Goal: Register for event/course

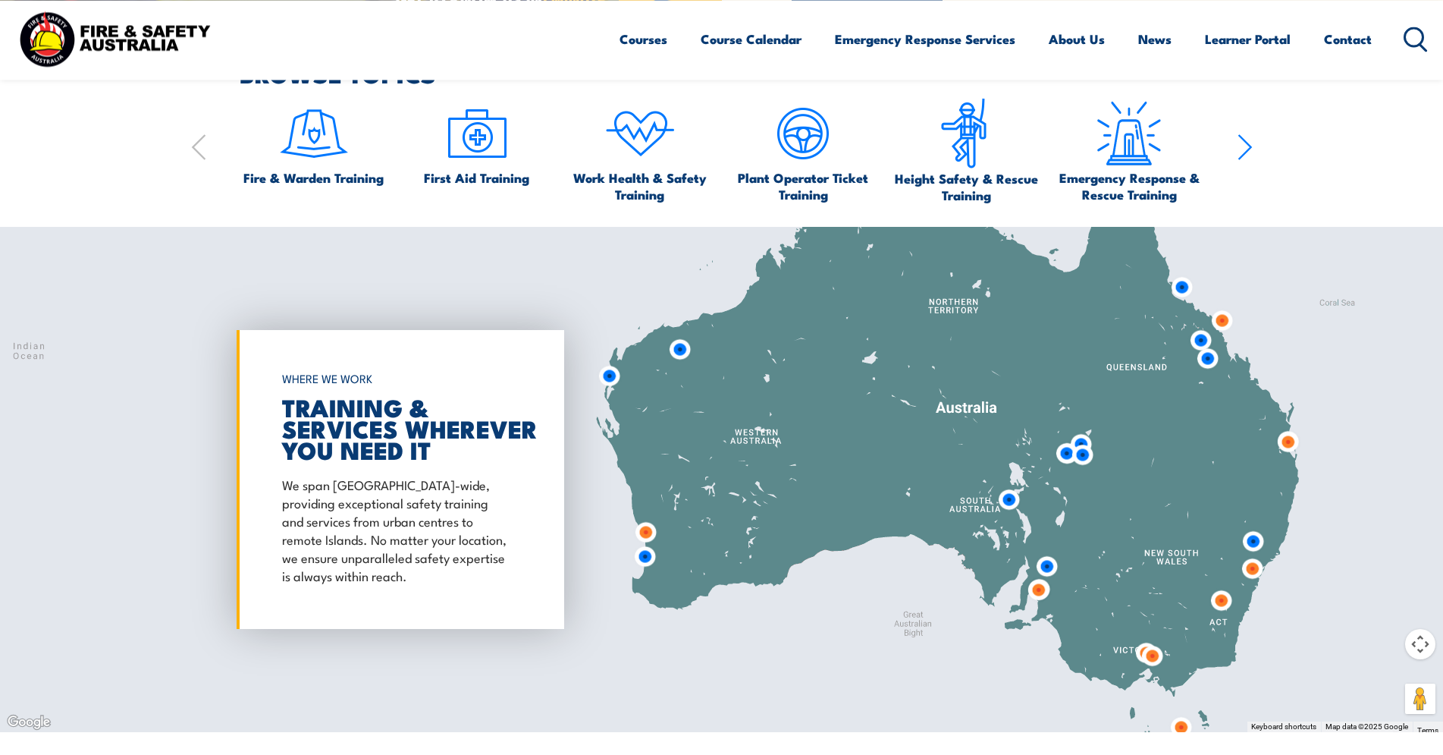
scroll to position [1161, 0]
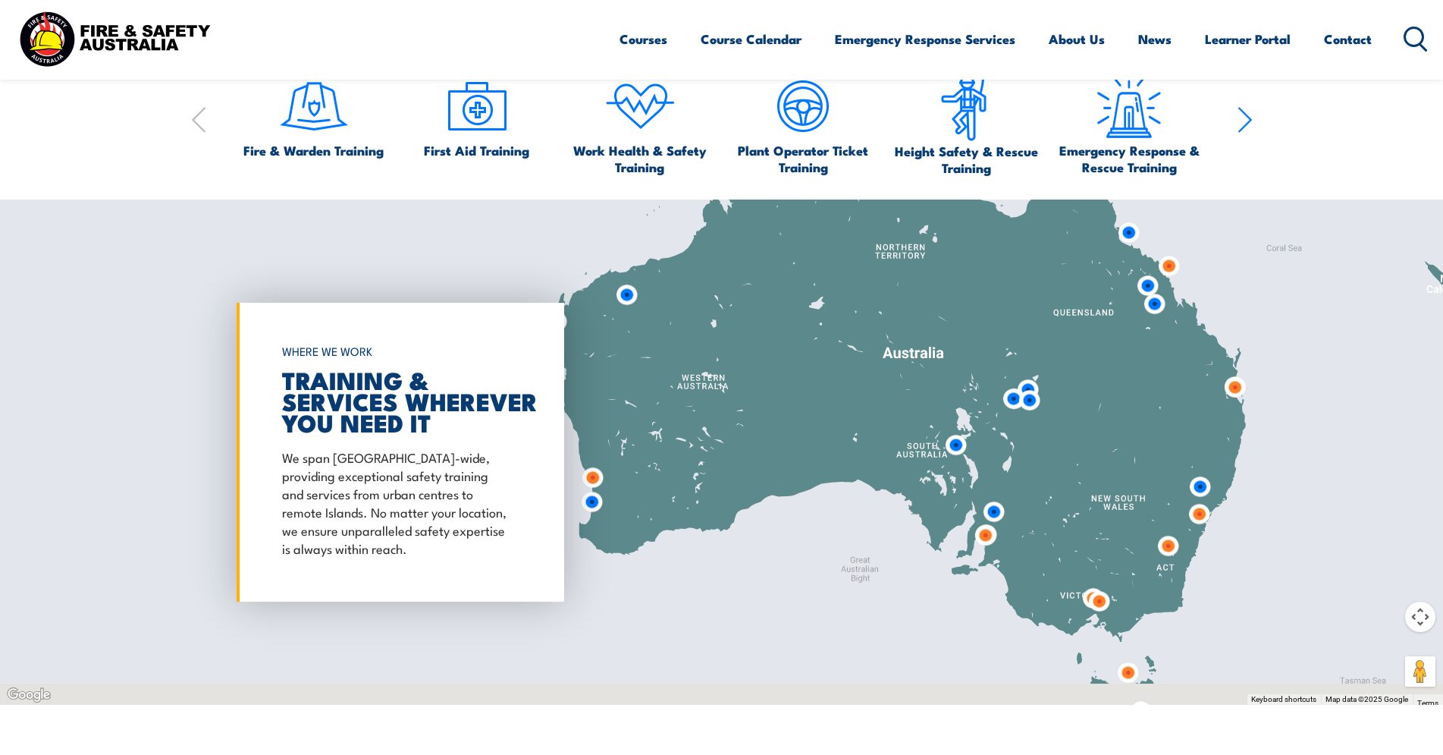
drag, startPoint x: 1203, startPoint y: 528, endPoint x: 1105, endPoint y: 473, distance: 112.1
click at [1105, 473] on div at bounding box center [721, 451] width 1443 height 505
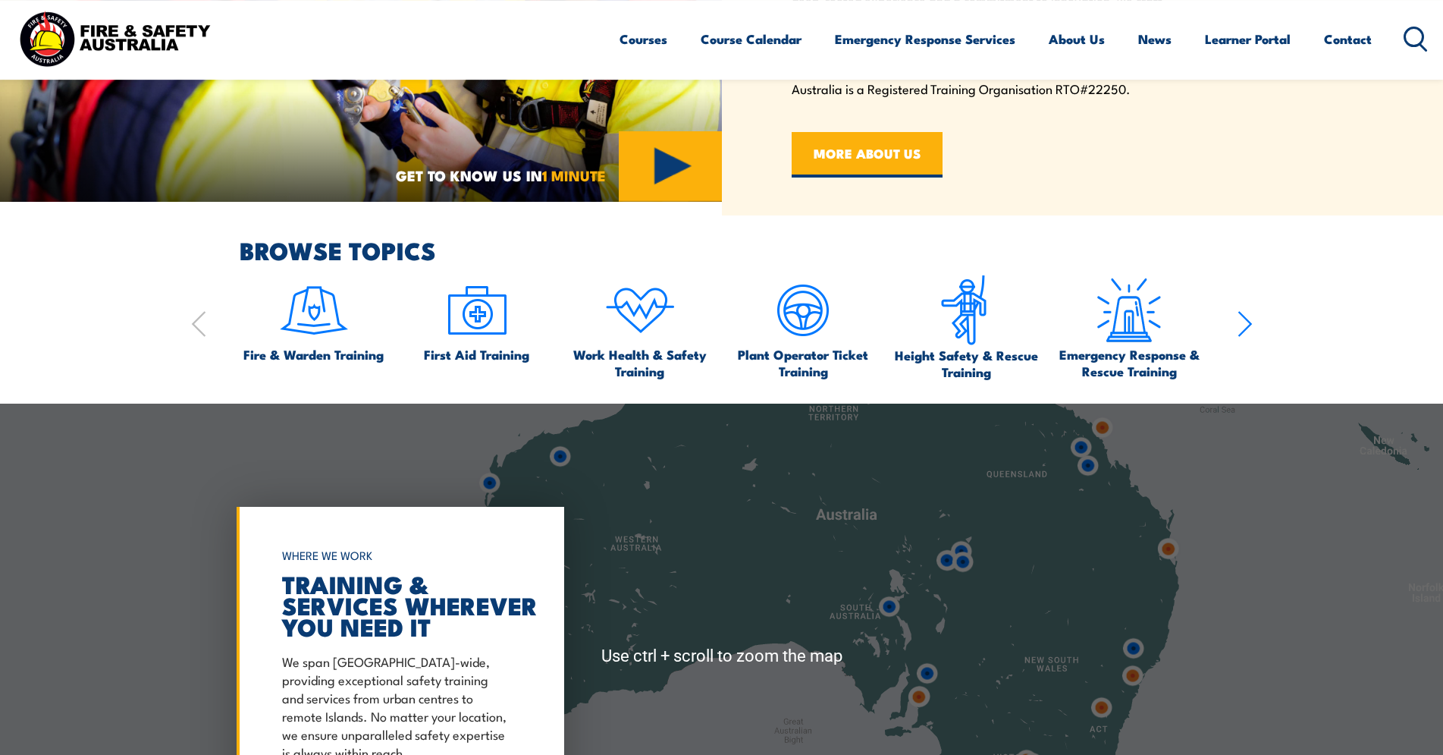
scroll to position [928, 0]
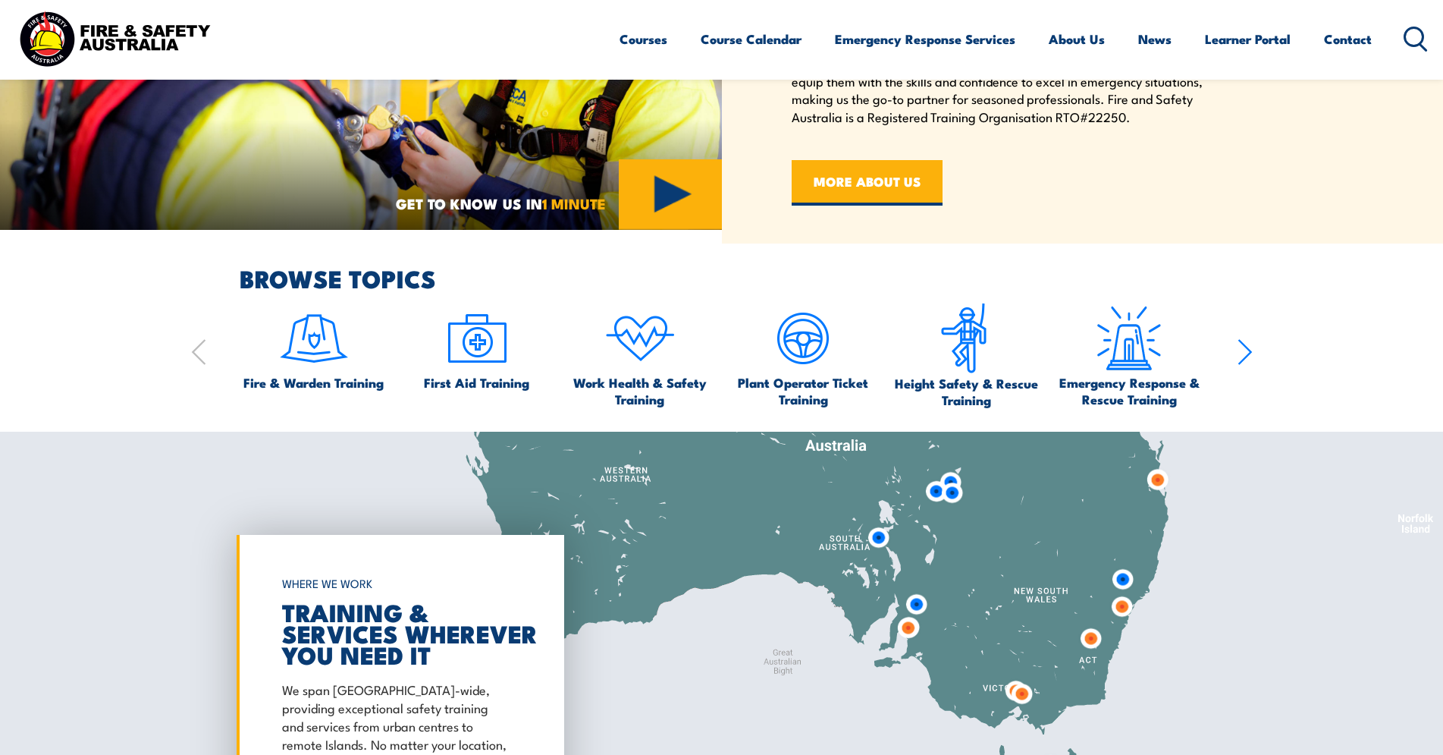
drag, startPoint x: 1135, startPoint y: 504, endPoint x: 1120, endPoint y: 405, distance: 99.7
click at [1120, 432] on div "Use ctrl + scroll to zoom the map" at bounding box center [721, 684] width 1443 height 505
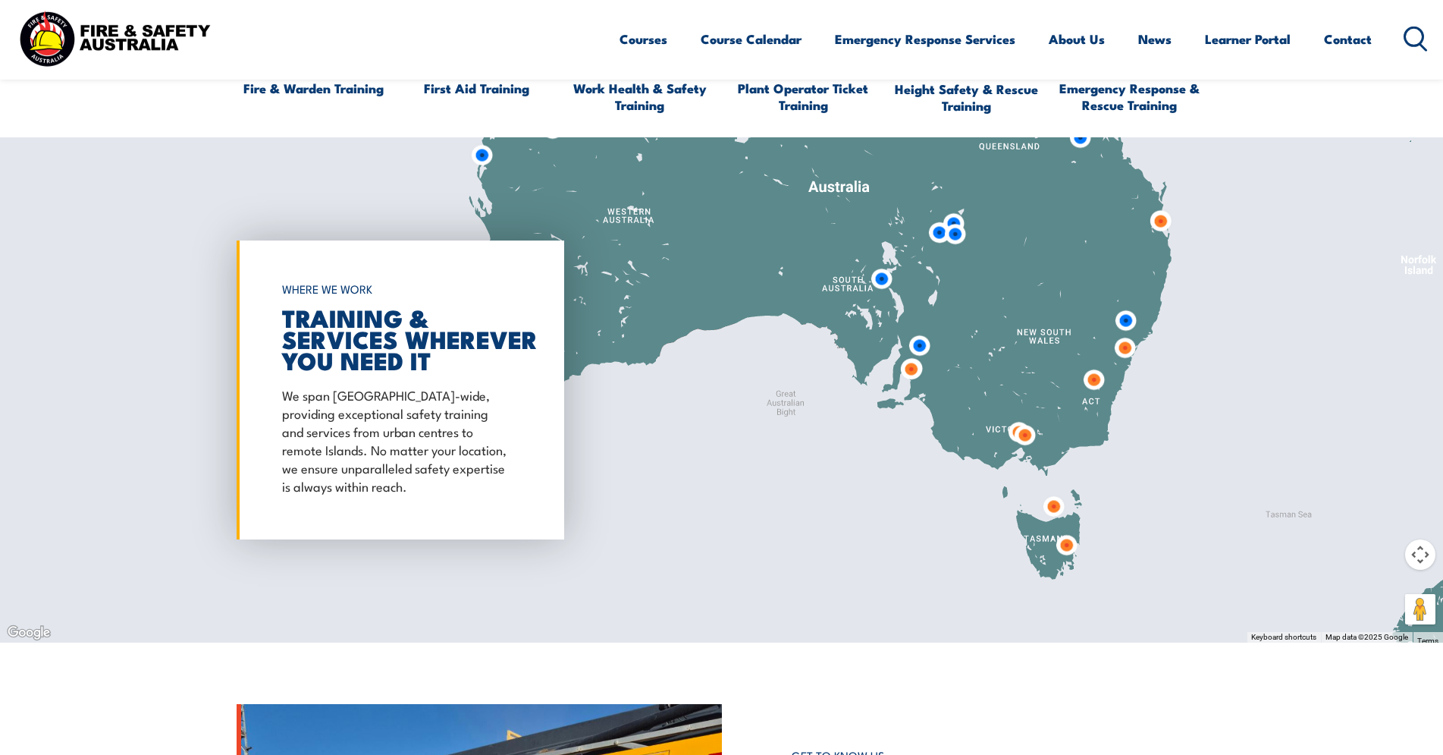
scroll to position [1393, 0]
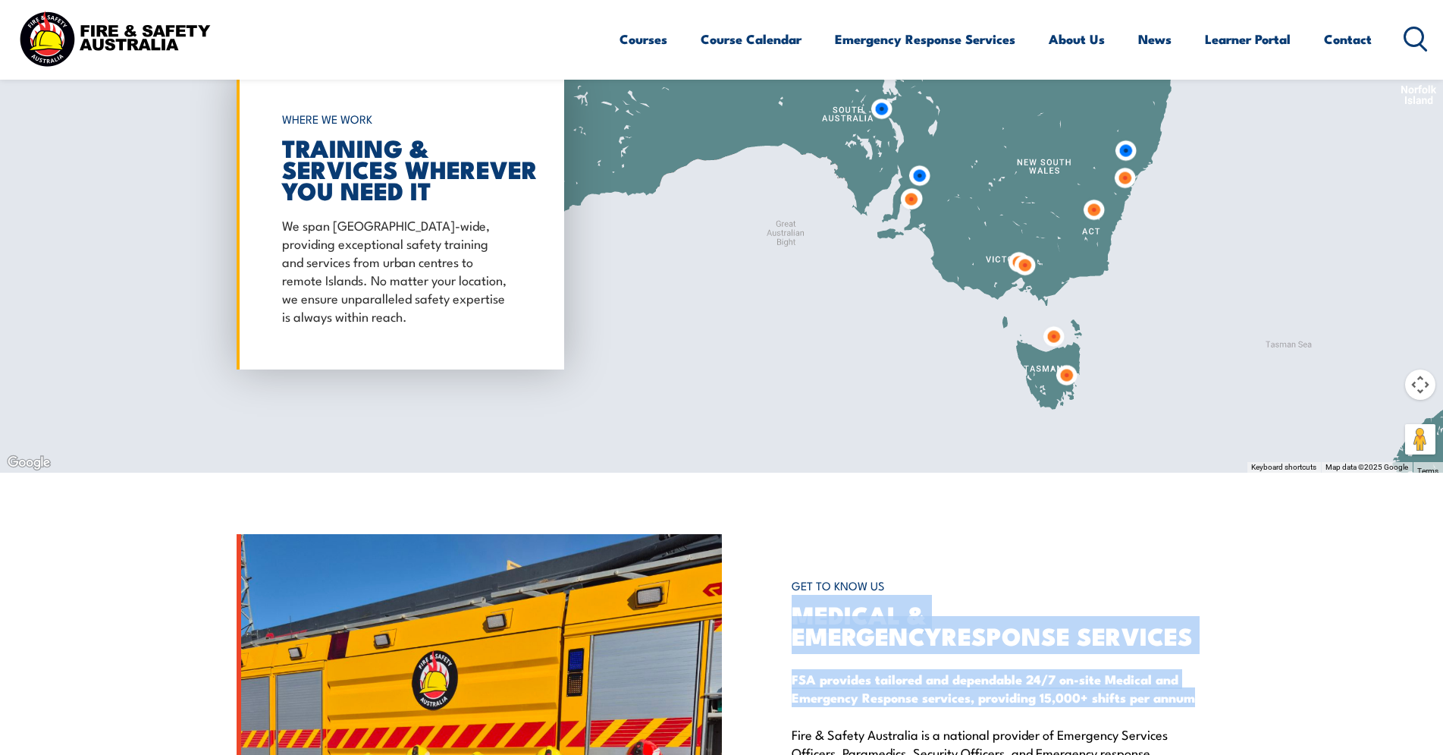
drag, startPoint x: 1295, startPoint y: 584, endPoint x: 1297, endPoint y: 681, distance: 97.1
click at [1302, 704] on section "GET TO KNOW US MEDICAL & EMERGENCY RESPONSE SERVICES FSA provides tailored and …" at bounding box center [721, 760] width 1443 height 452
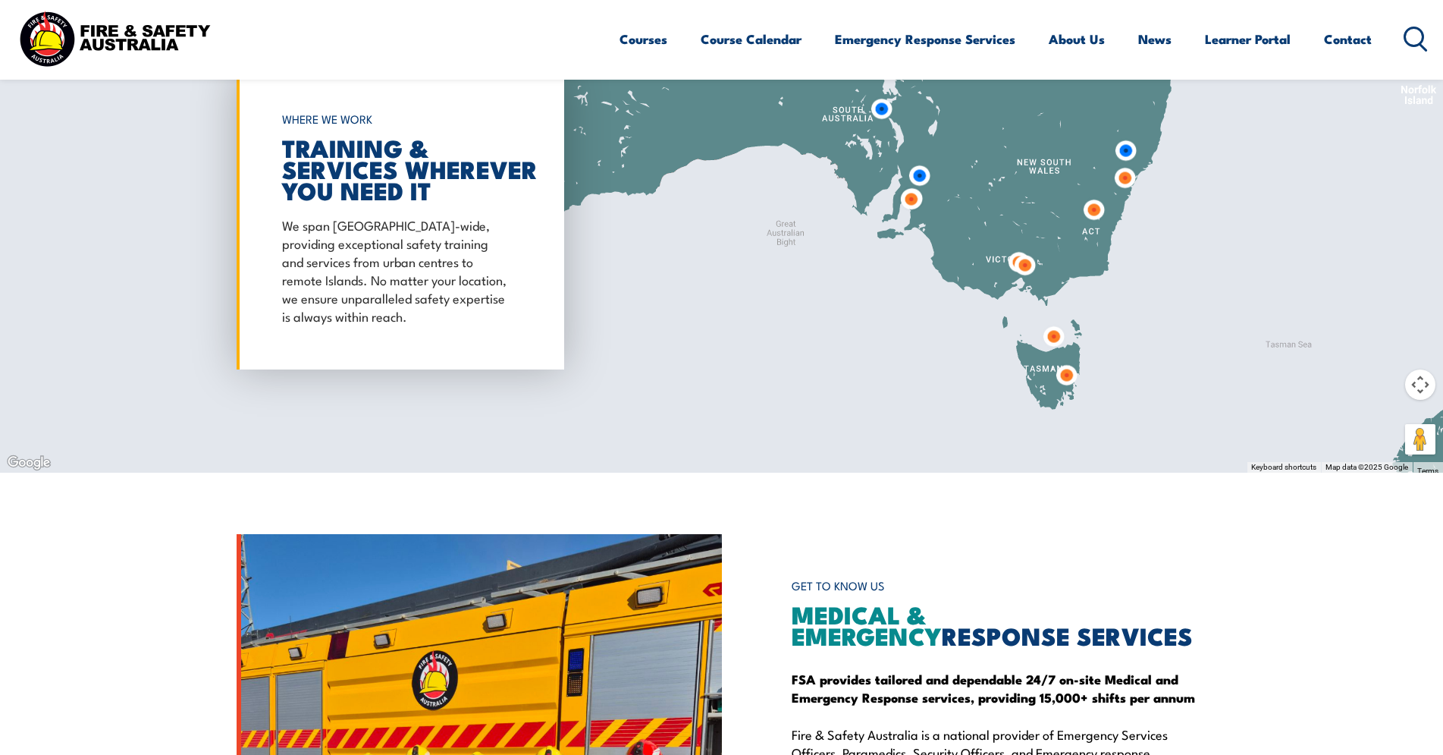
click at [1275, 531] on div "WORKPLACE SAFETY TRAINING EMERGENCY RESPONSE [GEOGRAPHIC_DATA]-WIDE SEARCH OVER…" at bounding box center [721, 140] width 1443 height 3067
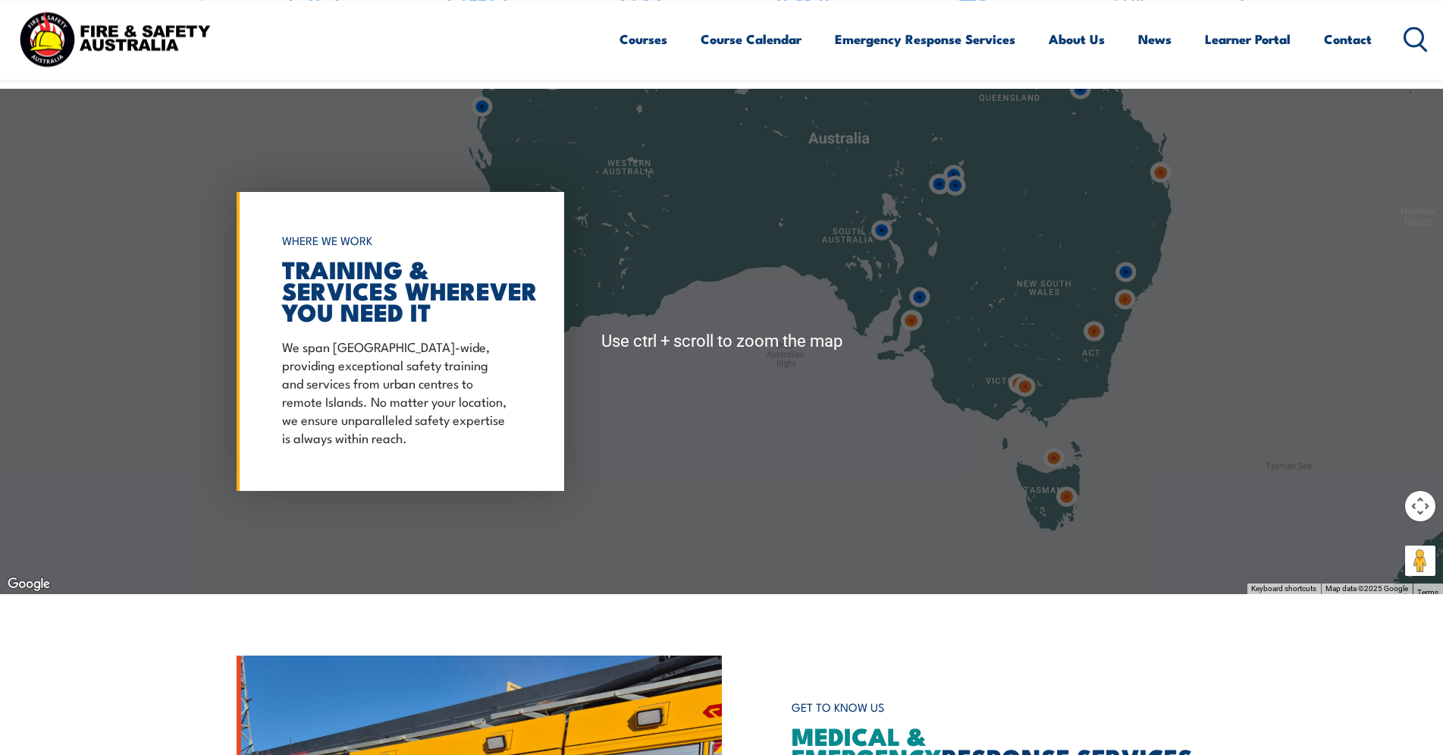
scroll to position [1238, 0]
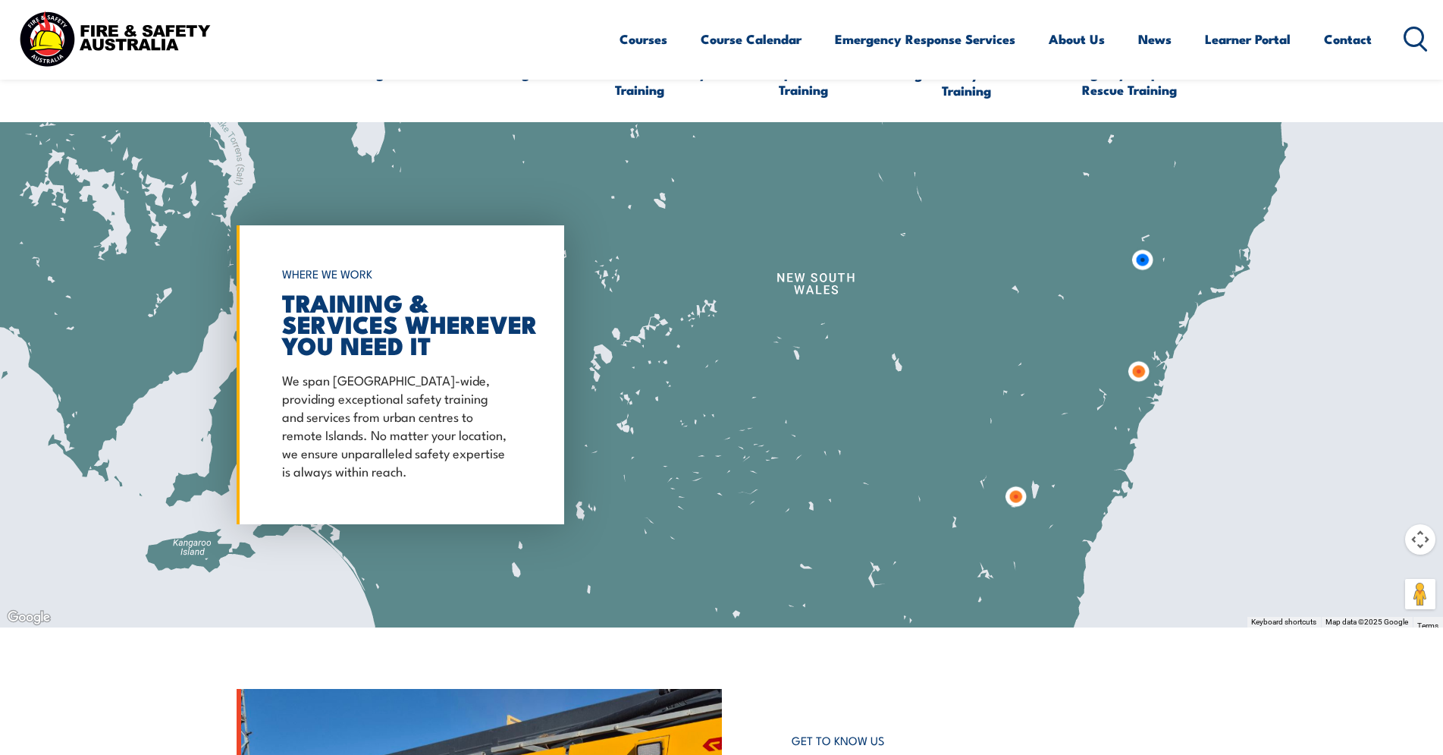
click at [1139, 368] on img at bounding box center [1139, 371] width 40 height 40
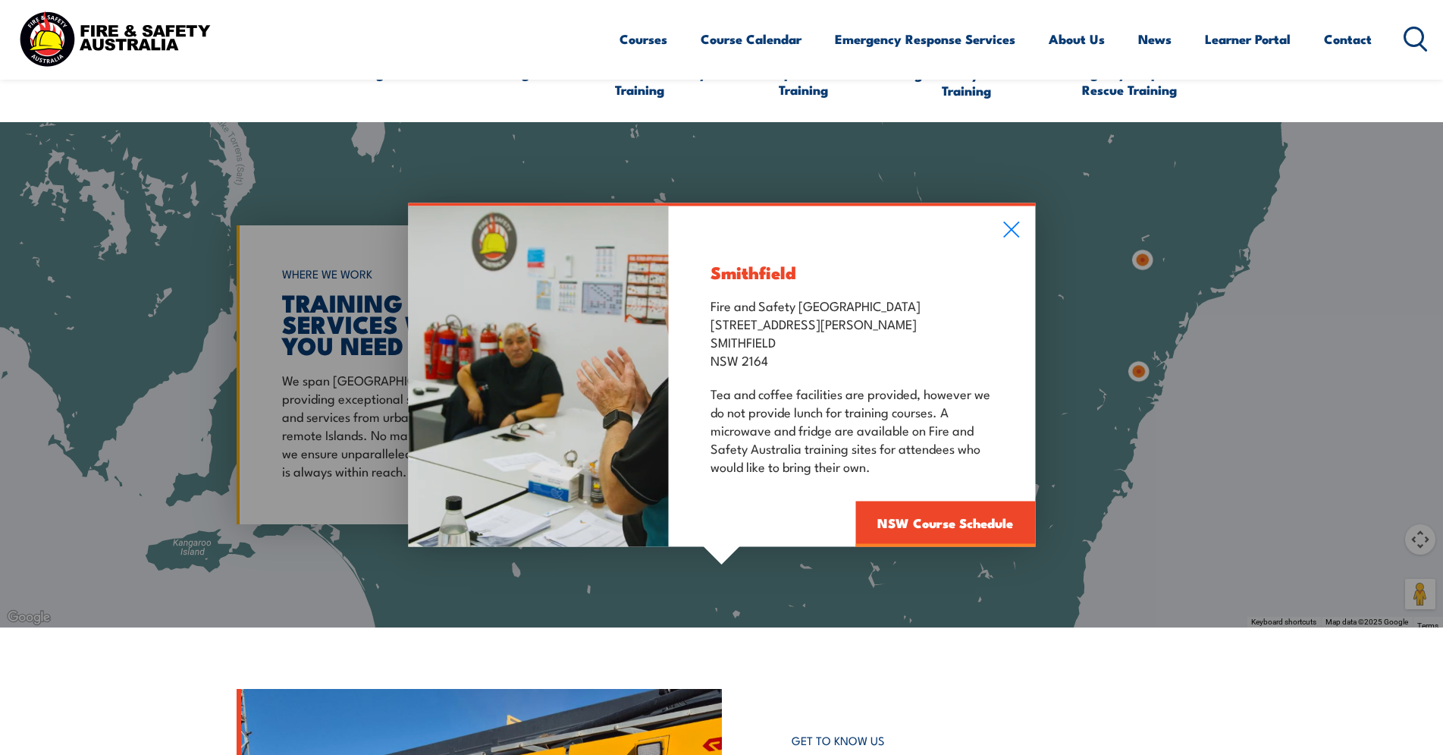
click at [1010, 224] on icon at bounding box center [1011, 229] width 17 height 17
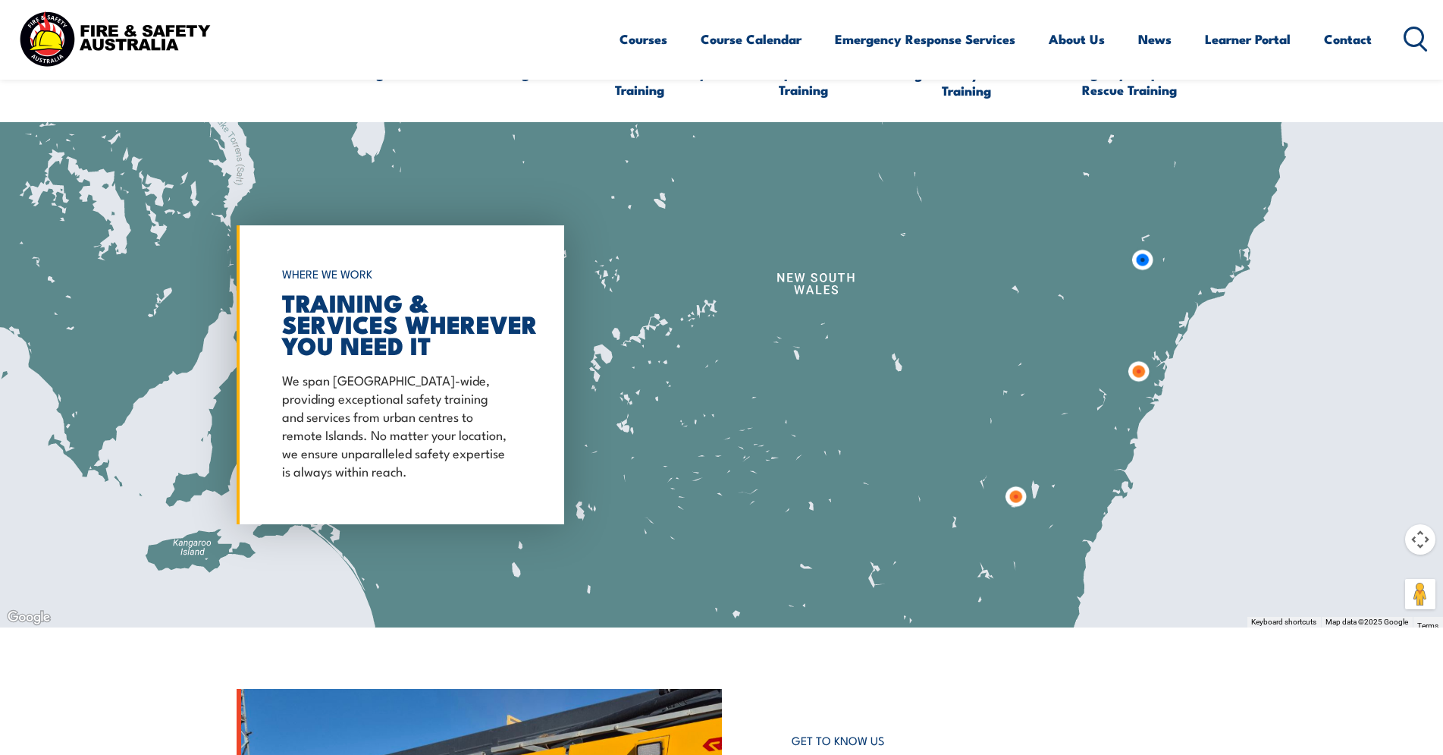
click at [1144, 264] on img at bounding box center [1143, 260] width 40 height 40
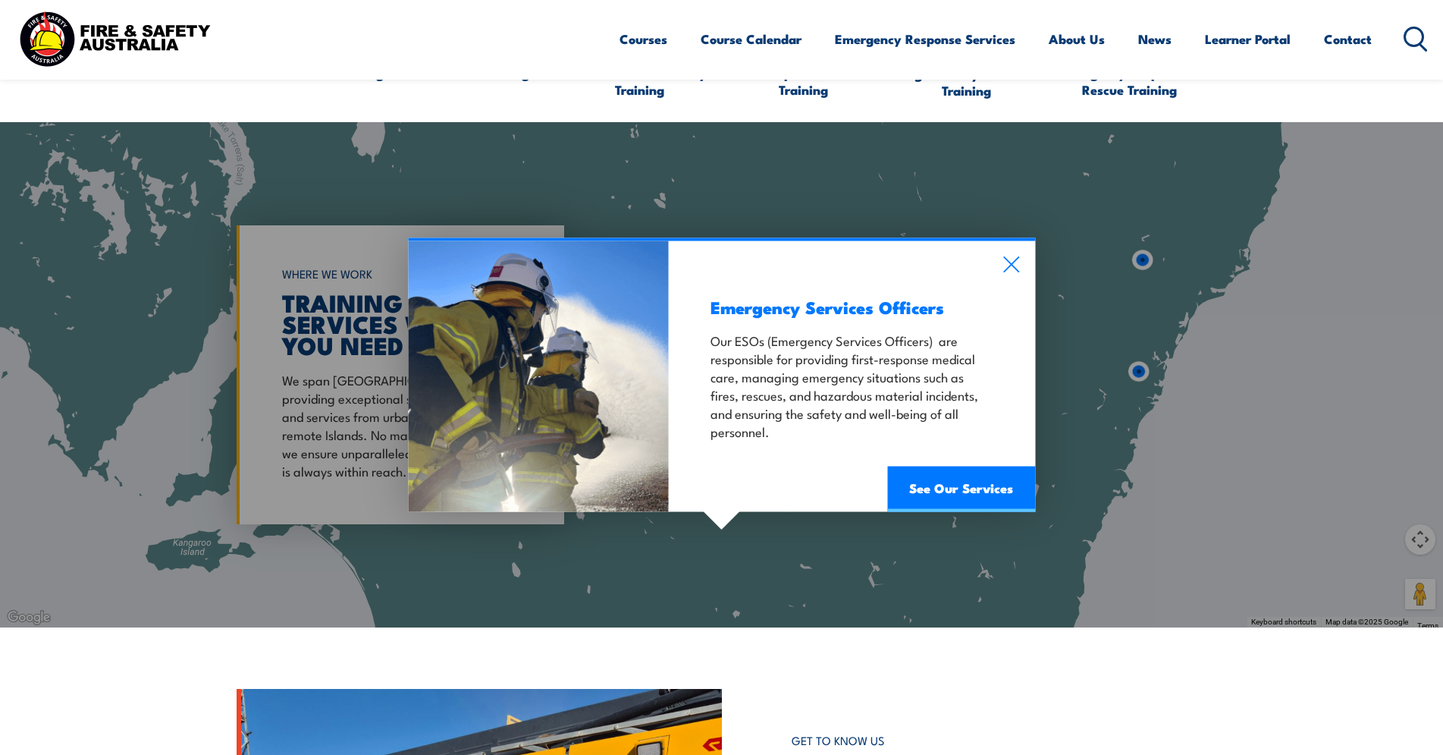
click at [1014, 262] on icon at bounding box center [1012, 264] width 16 height 16
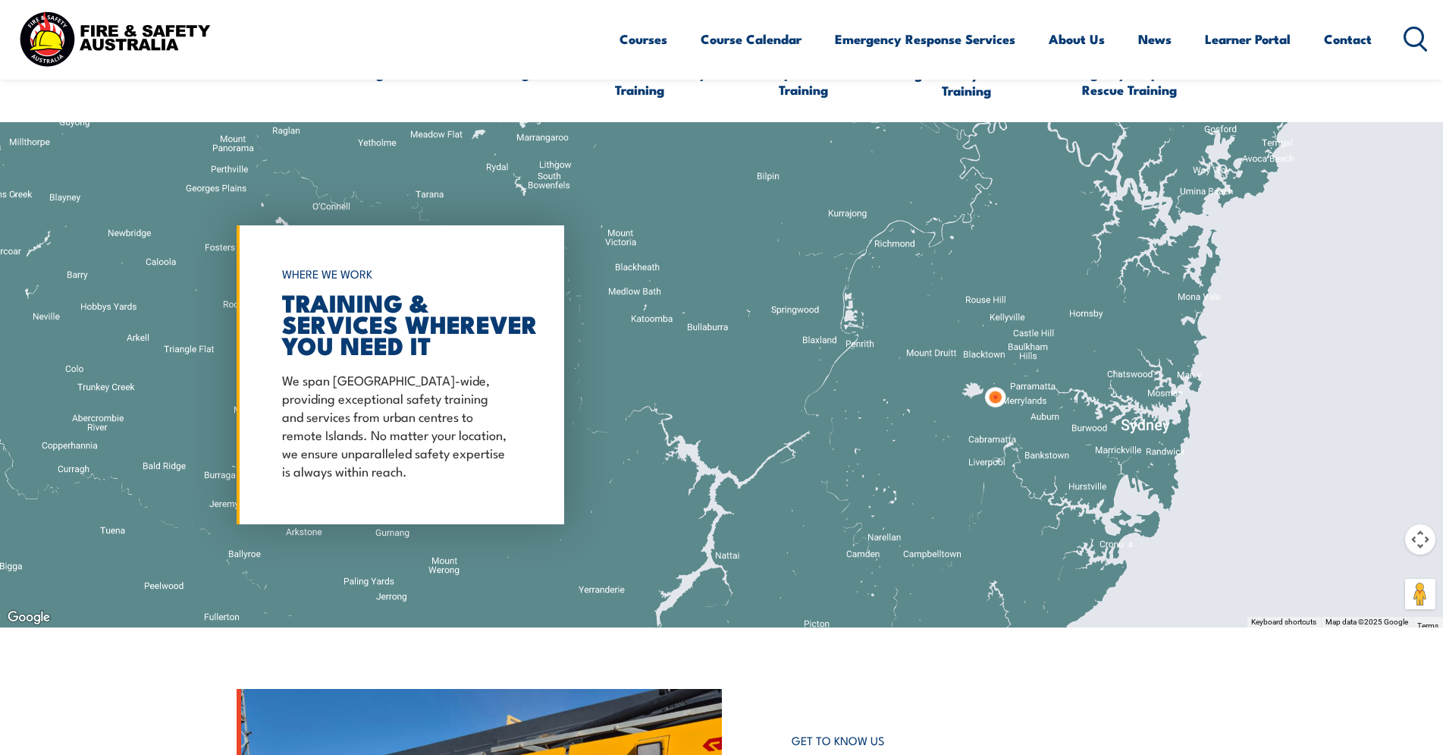
drag, startPoint x: 1086, startPoint y: 439, endPoint x: 1075, endPoint y: 368, distance: 72.2
click at [1075, 368] on div at bounding box center [721, 374] width 1443 height 505
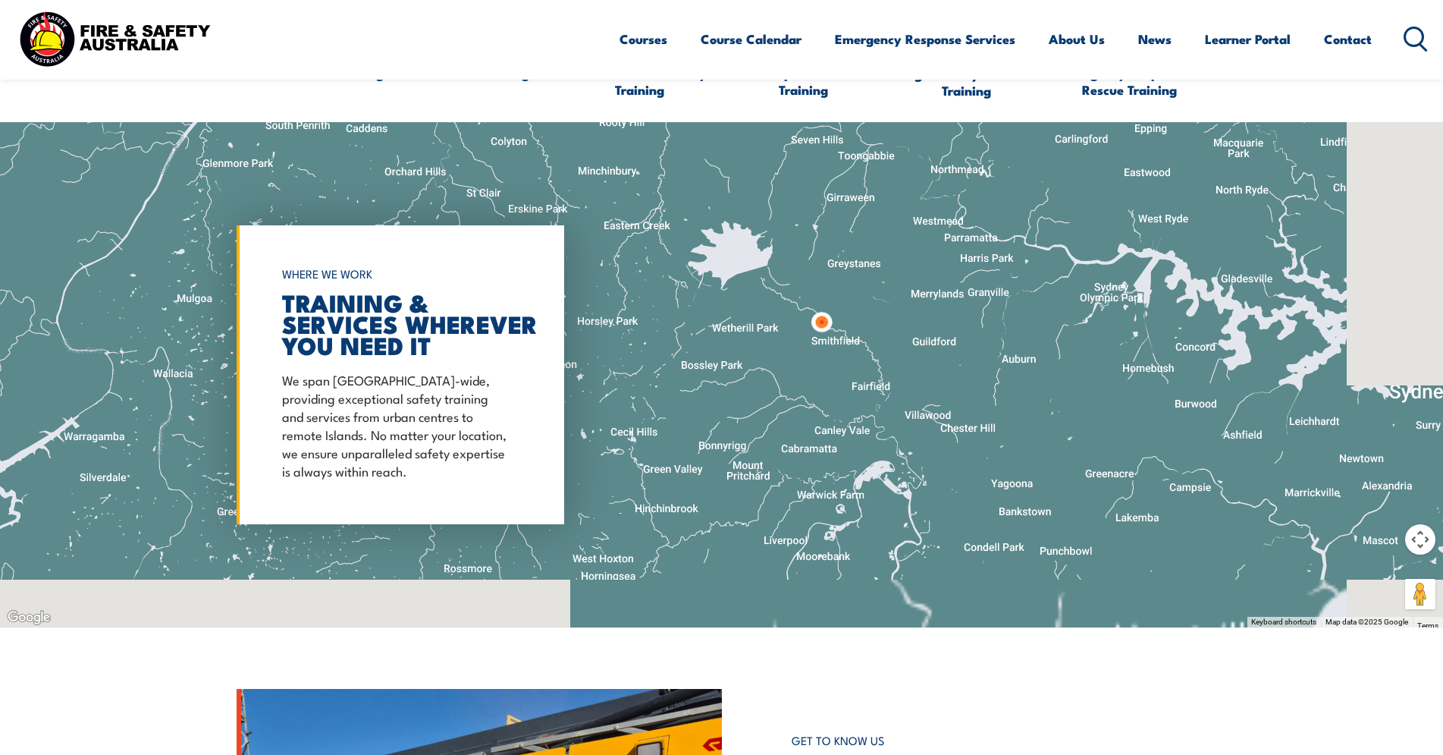
drag, startPoint x: 968, startPoint y: 389, endPoint x: 872, endPoint y: 302, distance: 130.0
click at [872, 302] on div at bounding box center [721, 374] width 1443 height 505
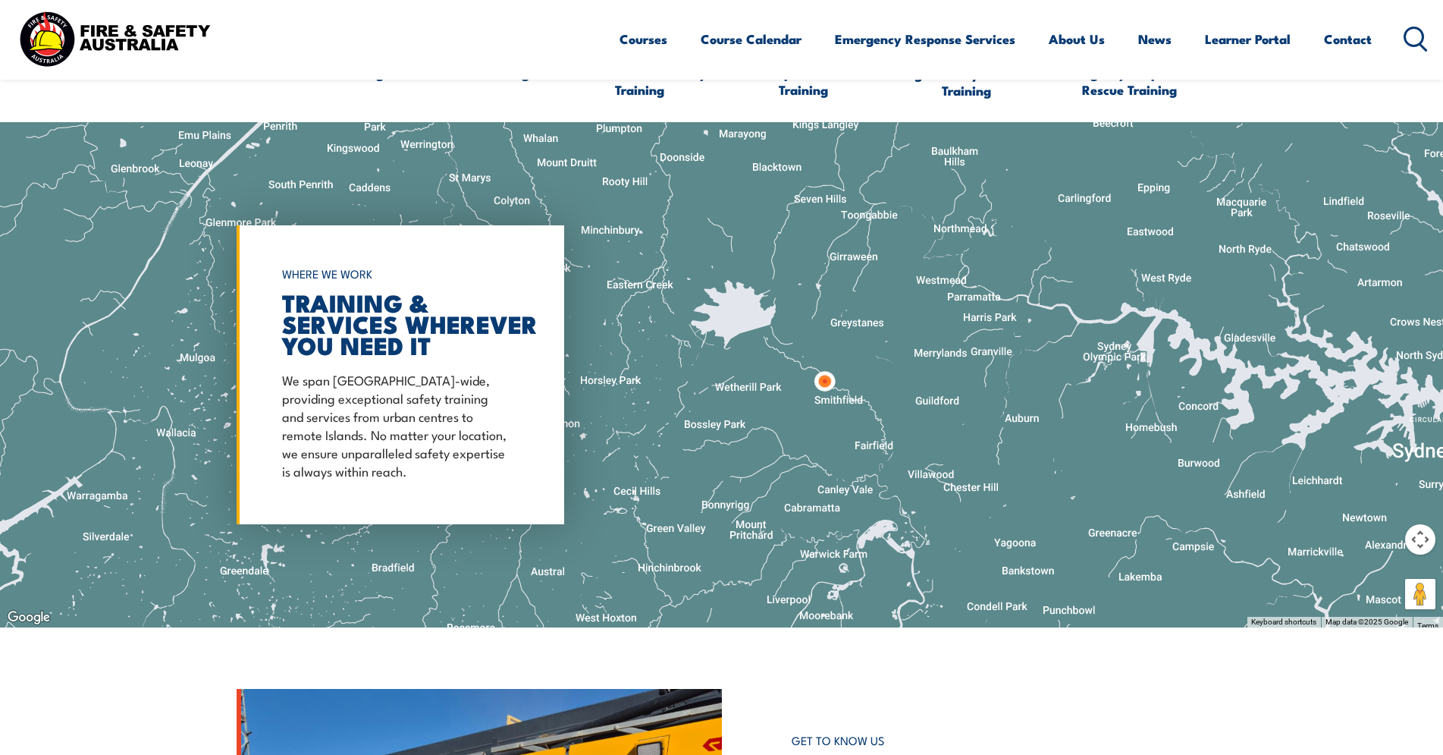
drag, startPoint x: 820, startPoint y: 293, endPoint x: 863, endPoint y: 402, distance: 117.5
click at [845, 401] on img at bounding box center [825, 381] width 40 height 40
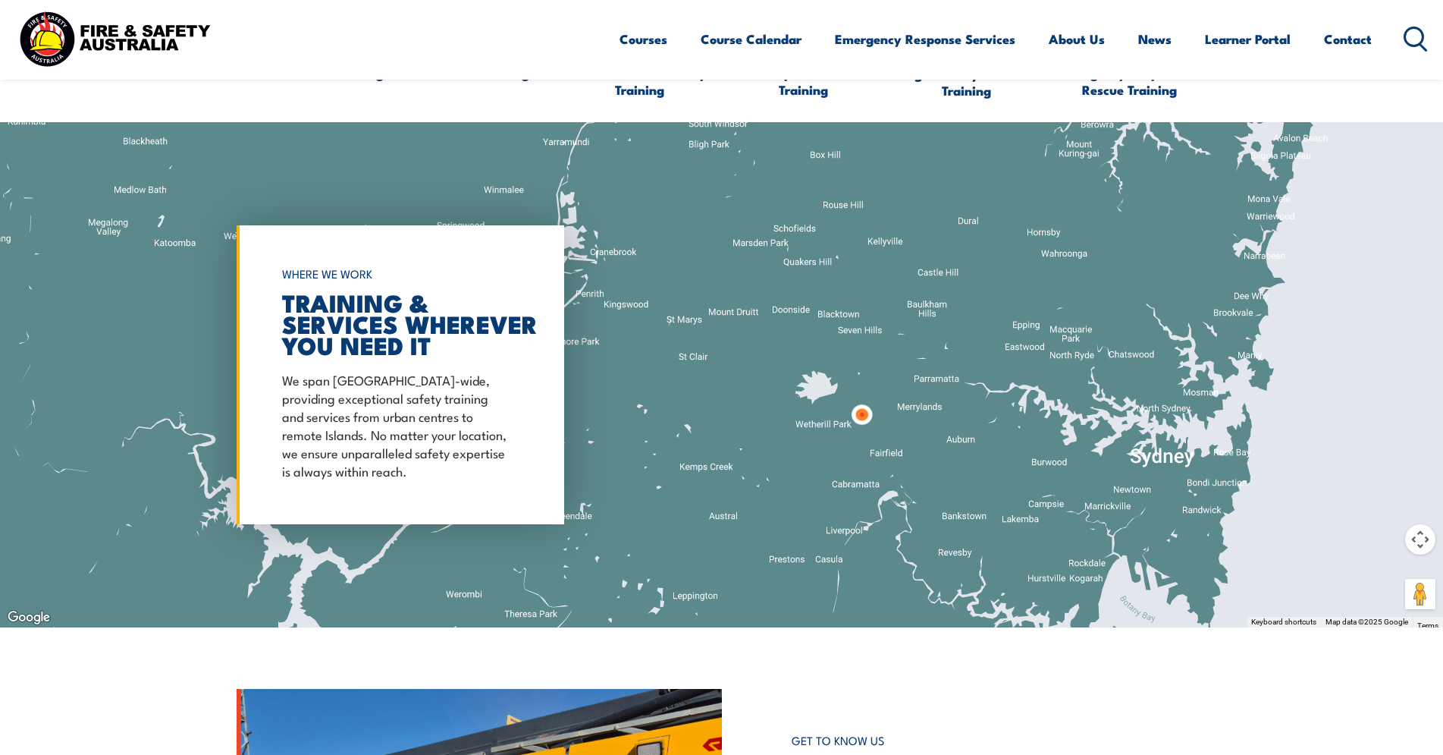
click at [857, 407] on img at bounding box center [862, 414] width 40 height 40
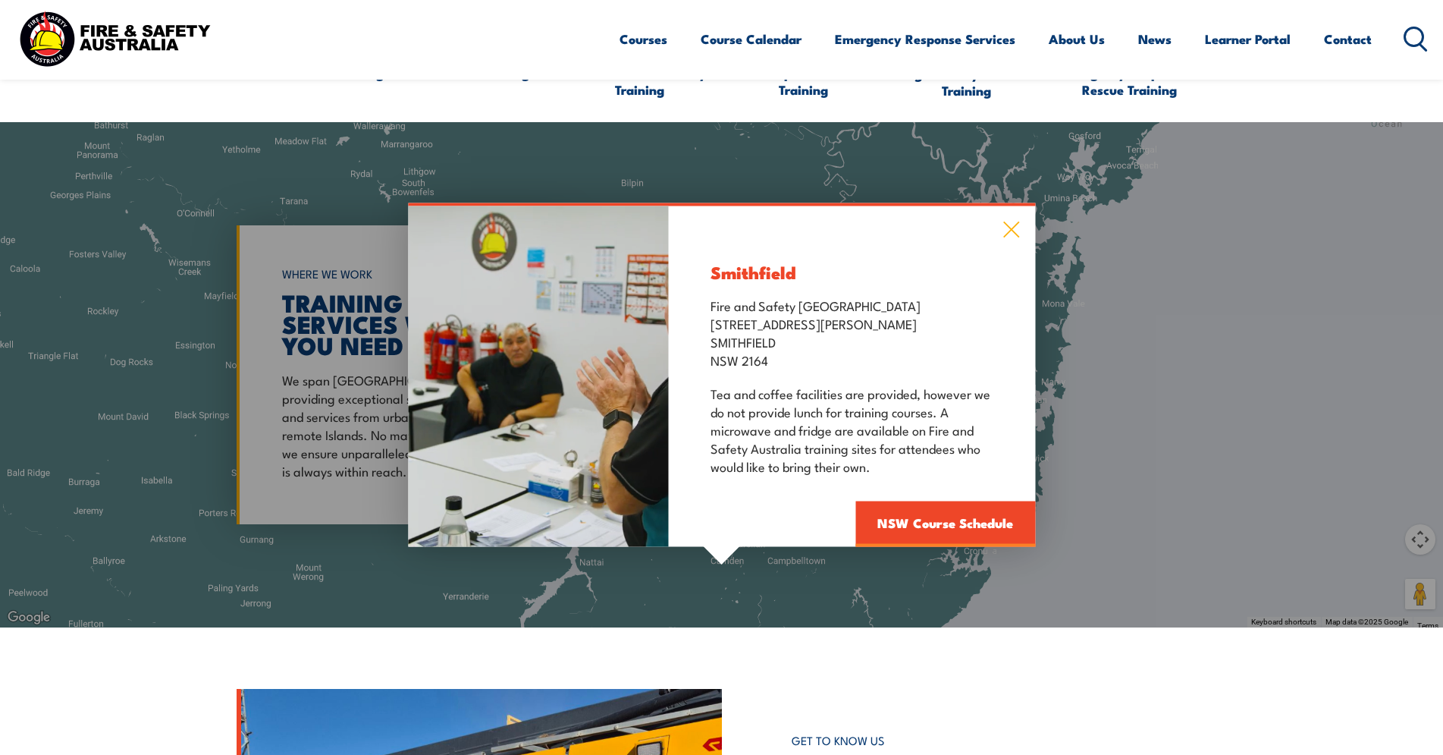
click at [1019, 229] on icon at bounding box center [1011, 229] width 17 height 17
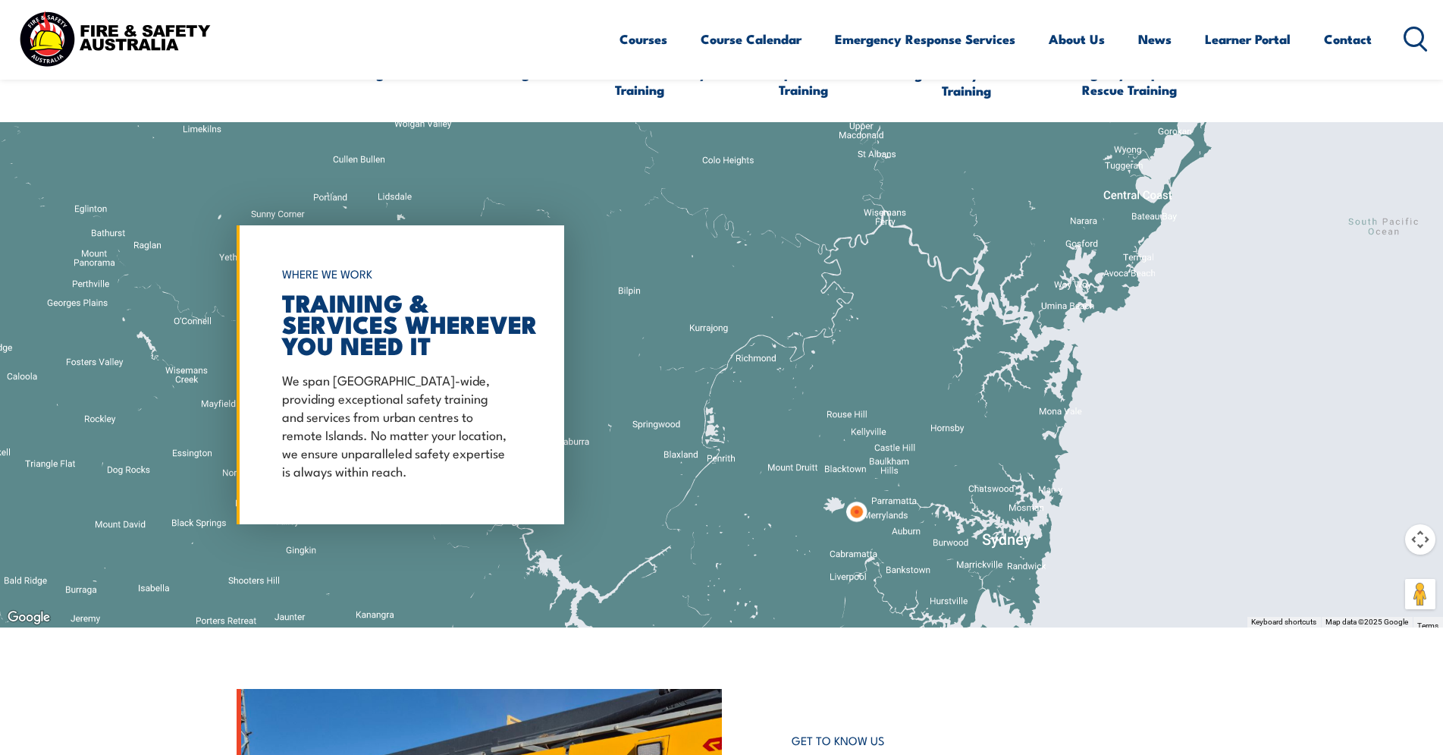
drag, startPoint x: 916, startPoint y: 252, endPoint x: 909, endPoint y: 310, distance: 58.8
click at [909, 310] on div at bounding box center [721, 374] width 1443 height 505
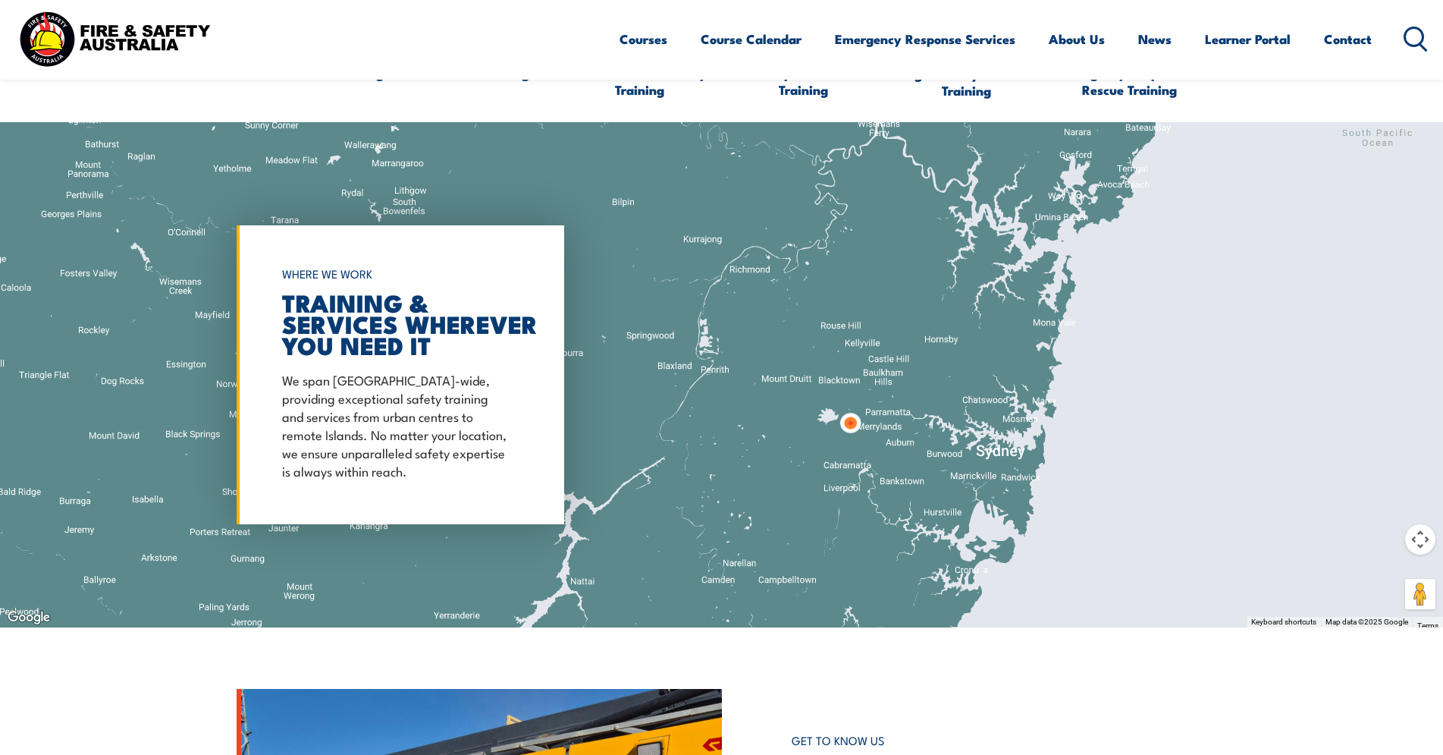
click at [855, 416] on img at bounding box center [851, 423] width 40 height 40
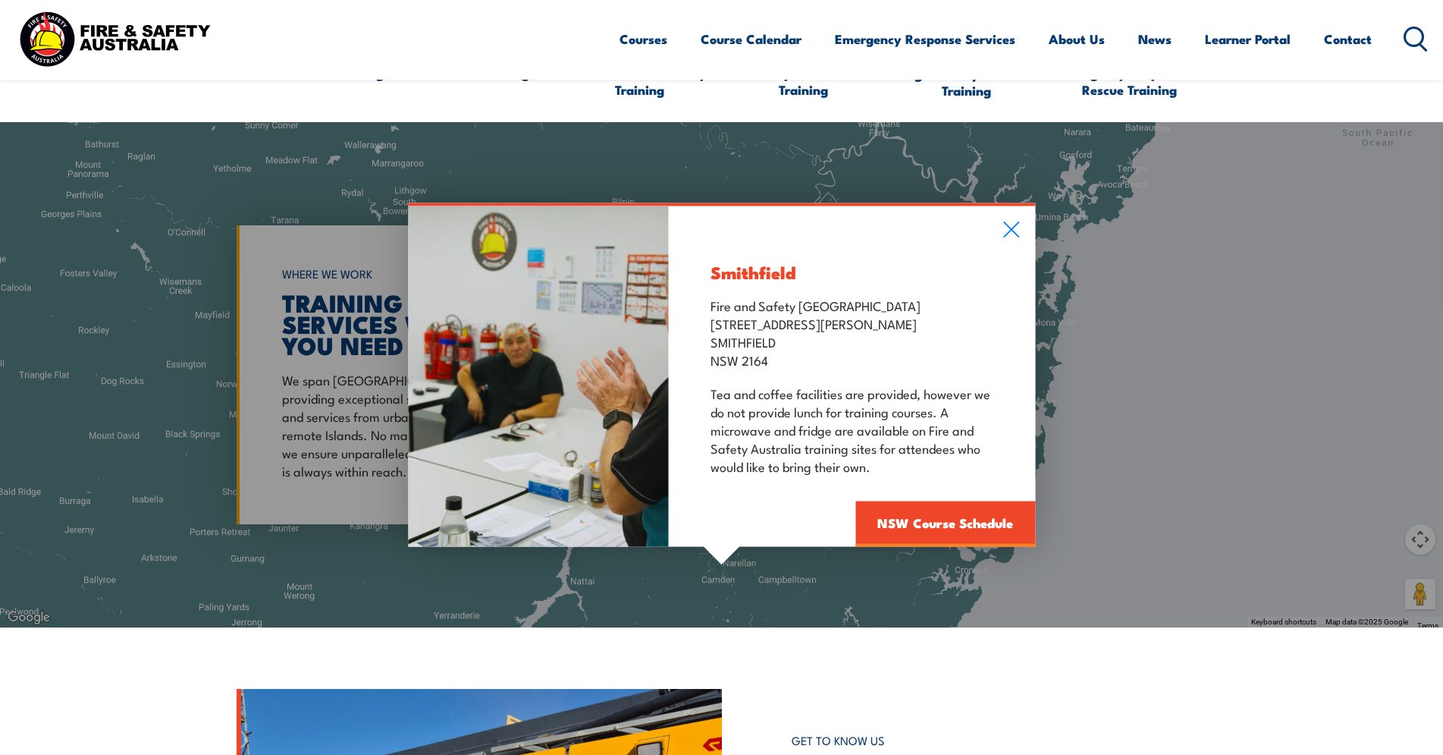
click at [885, 501] on div "Smithfield Fire and Safety Australia [STREET_ADDRESS][PERSON_NAME] Tea and coff…" at bounding box center [852, 376] width 366 height 341
click at [886, 512] on link "NSW Course Schedule" at bounding box center [946, 524] width 180 height 46
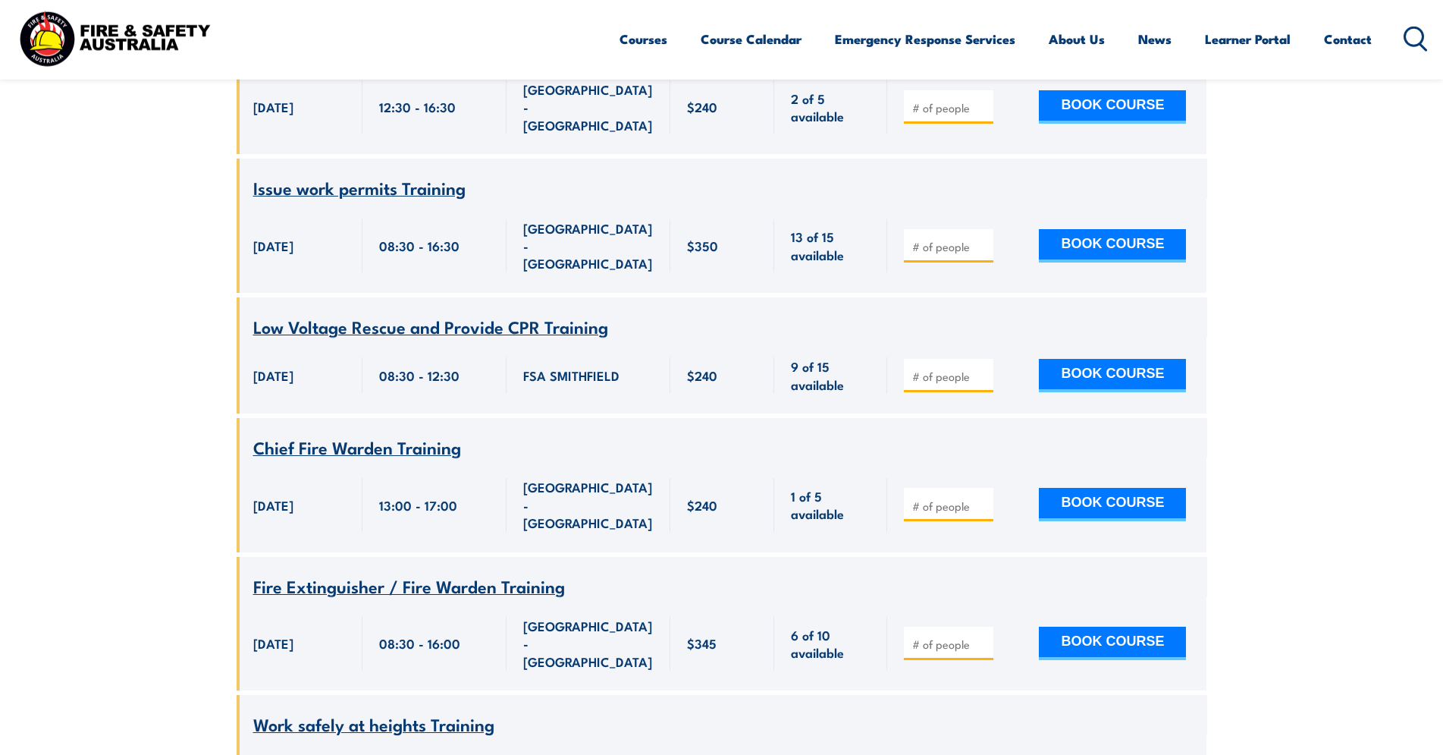
scroll to position [1506, 0]
